Goal: Navigation & Orientation: Find specific page/section

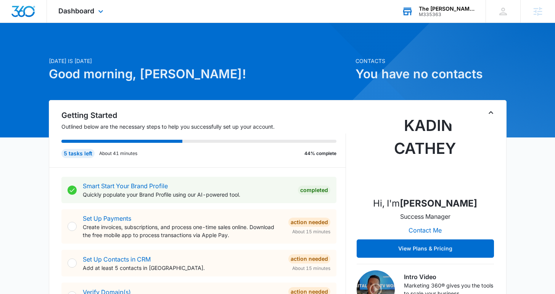
click at [420, 5] on div "The Chapa Law Firm M335363 Your Accounts View All" at bounding box center [437, 11] width 95 height 23
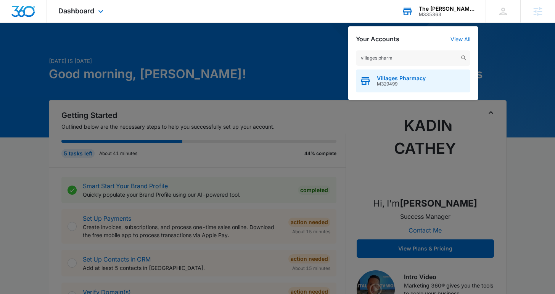
type input "villages pharm"
click at [372, 79] on div "Villages Pharmacy M329499" at bounding box center [413, 80] width 114 height 23
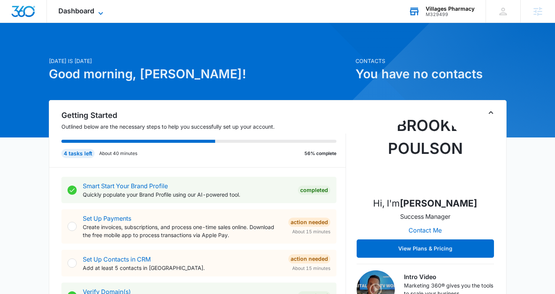
click at [93, 11] on span "Dashboard" at bounding box center [76, 11] width 36 height 8
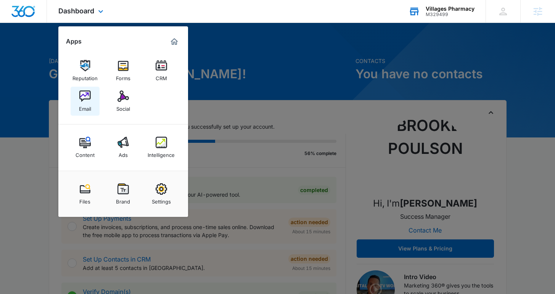
click at [87, 102] on div "Email" at bounding box center [85, 107] width 12 height 10
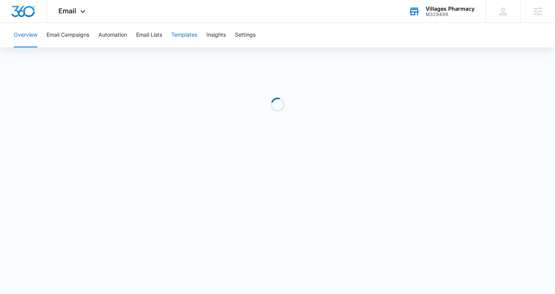
click at [183, 37] on button "Templates" at bounding box center [184, 35] width 26 height 24
click at [402, 286] on body "Email Apps Reputation Forms CRM Email Social Content Ads Intelligence Files Bra…" at bounding box center [277, 147] width 555 height 294
click at [108, 32] on button "Automation" at bounding box center [112, 35] width 29 height 24
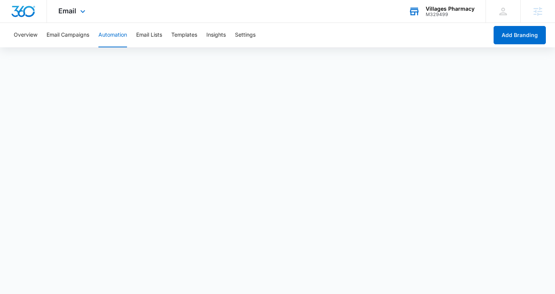
click at [68, 17] on div "Email Apps Reputation Forms CRM Email Social Content Ads Intelligence Files Bra…" at bounding box center [73, 11] width 52 height 23
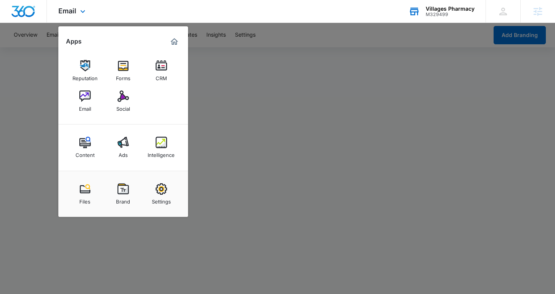
click at [99, 108] on div "Reputation Forms CRM Email Social" at bounding box center [123, 86] width 130 height 77
click at [173, 68] on link "CRM" at bounding box center [161, 70] width 29 height 29
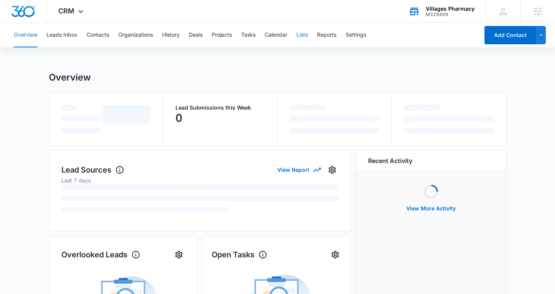
click at [301, 33] on button "Lists" at bounding box center [301, 35] width 11 height 24
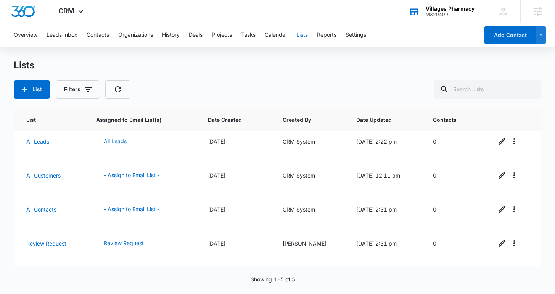
scroll to position [8, 0]
click at [458, 9] on div "Villages Pharmacy" at bounding box center [450, 9] width 49 height 6
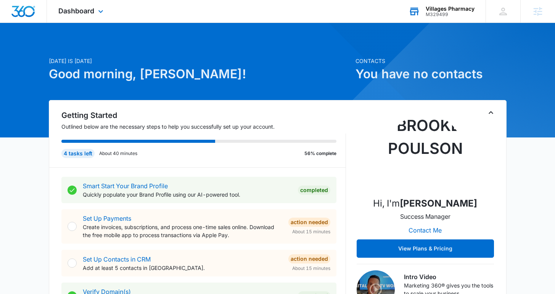
click at [426, 9] on div "Villages Pharmacy" at bounding box center [450, 9] width 49 height 6
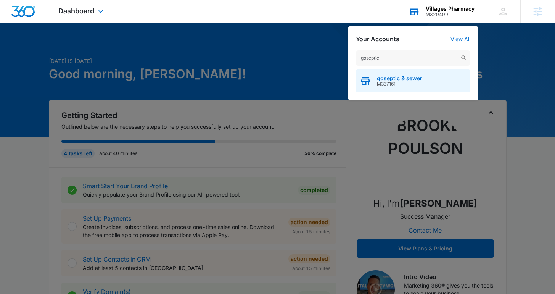
type input "goseptic"
click at [410, 80] on span "goseptic & sewer" at bounding box center [399, 78] width 45 height 6
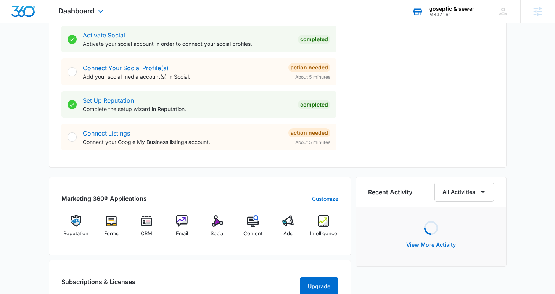
scroll to position [506, 0]
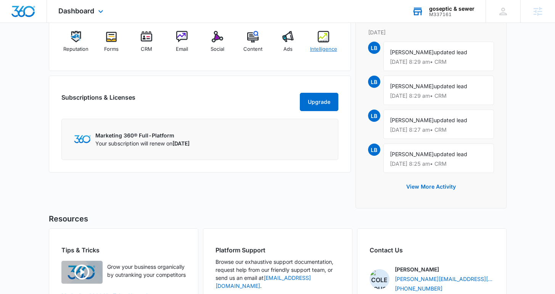
click at [321, 44] on div "Intelligence" at bounding box center [323, 44] width 29 height 27
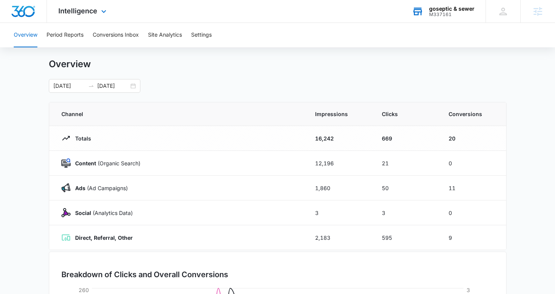
scroll to position [14, 0]
click at [134, 88] on div "09/08/2025 10/08/2025" at bounding box center [95, 86] width 92 height 14
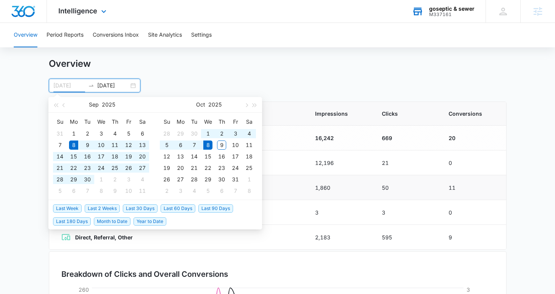
type input "09/08/2025"
click at [348, 226] on td "2,183" at bounding box center [339, 237] width 67 height 25
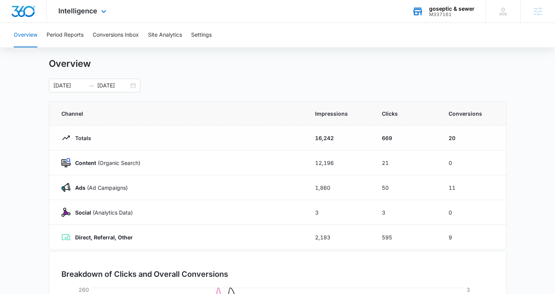
click at [18, 5] on div at bounding box center [23, 11] width 47 height 23
click at [20, 8] on img "Dashboard" at bounding box center [23, 11] width 24 height 11
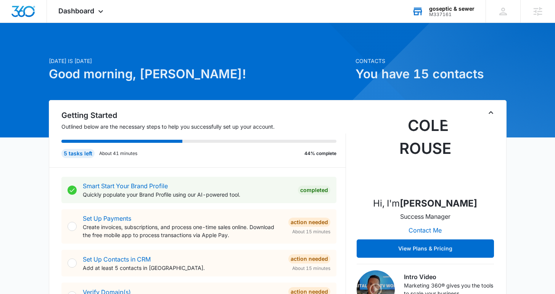
click at [427, 10] on div "goseptic & sewer M337161 Your Accounts View All" at bounding box center [443, 11] width 85 height 23
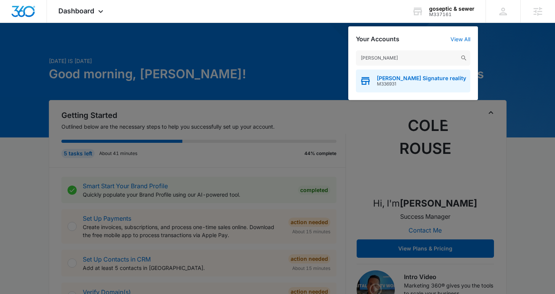
type input "anderson-smith"
click at [394, 87] on div "Anderson-Smith Signature reality M336931" at bounding box center [413, 80] width 114 height 23
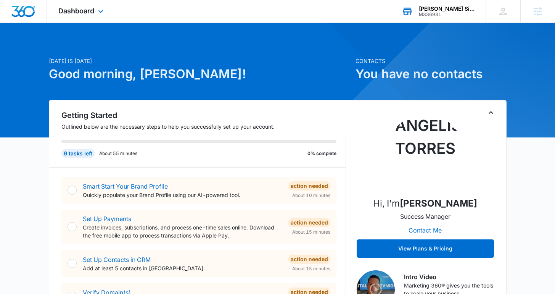
click at [413, 12] on icon at bounding box center [407, 11] width 11 height 11
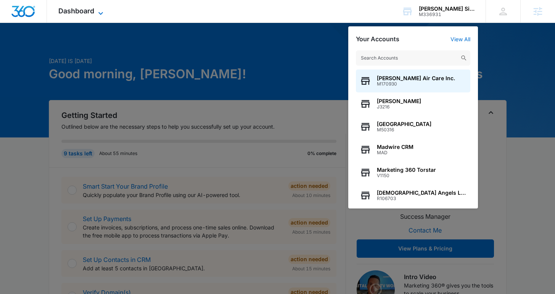
click at [68, 13] on span "Dashboard" at bounding box center [76, 11] width 36 height 8
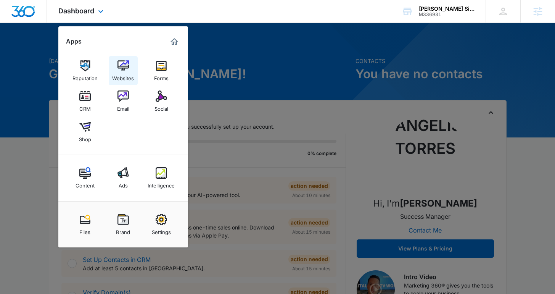
click at [118, 72] on div "Websites" at bounding box center [123, 76] width 22 height 10
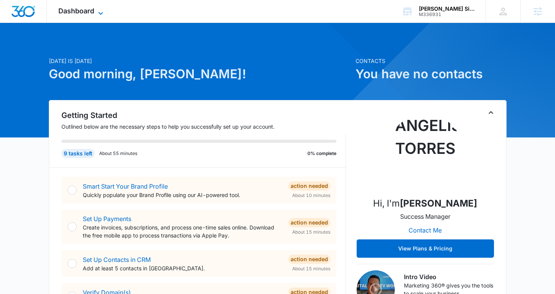
click at [78, 14] on span "Dashboard" at bounding box center [76, 11] width 36 height 8
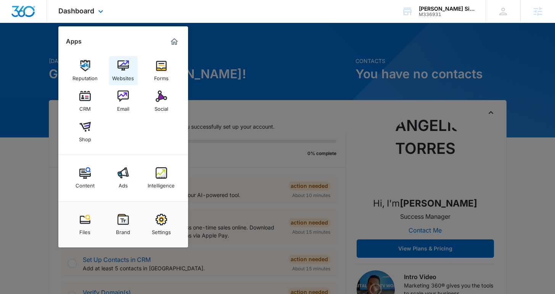
click at [121, 77] on div "Websites" at bounding box center [123, 76] width 22 height 10
